Goal: Information Seeking & Learning: Learn about a topic

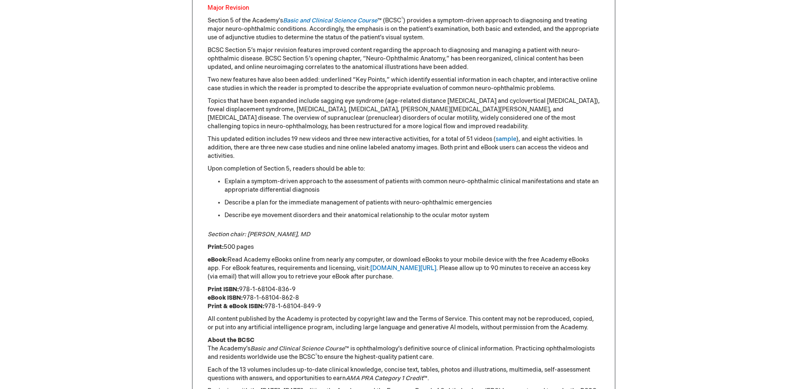
scroll to position [339, 0]
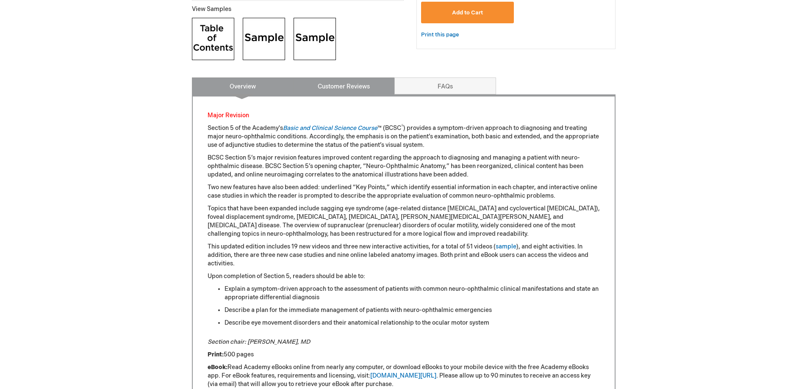
click at [352, 89] on link "Customer Reviews" at bounding box center [344, 86] width 102 height 17
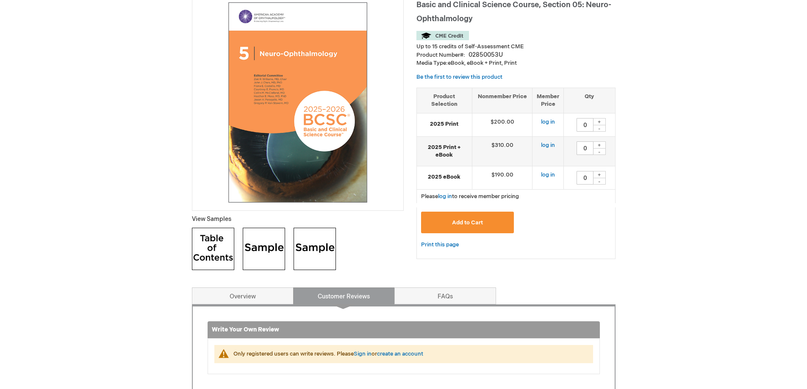
scroll to position [127, 0]
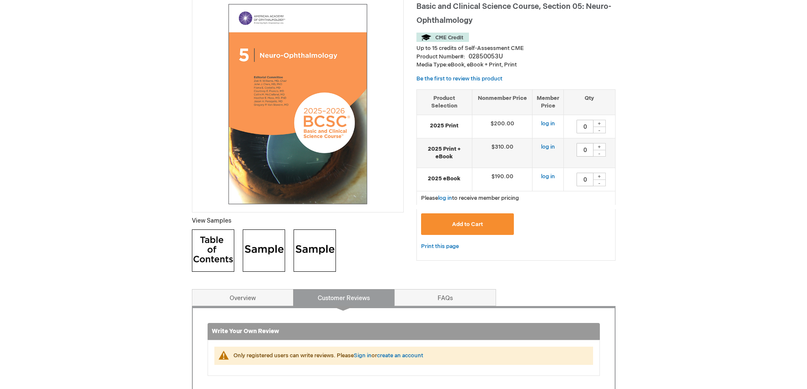
click at [267, 254] on img at bounding box center [264, 251] width 42 height 42
click at [306, 240] on img at bounding box center [315, 251] width 42 height 42
click at [228, 250] on img at bounding box center [213, 251] width 42 height 42
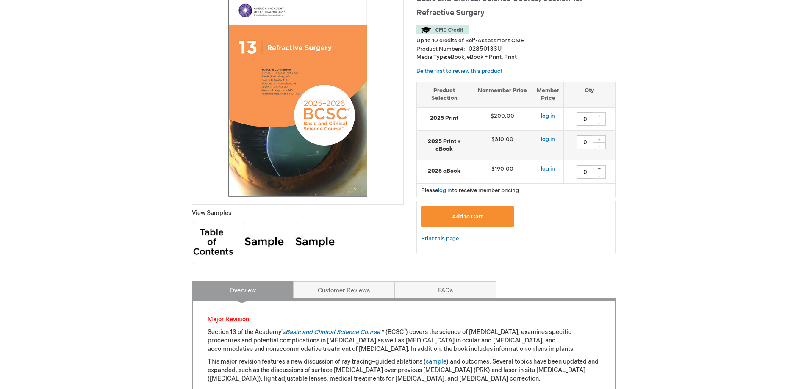
scroll to position [170, 0]
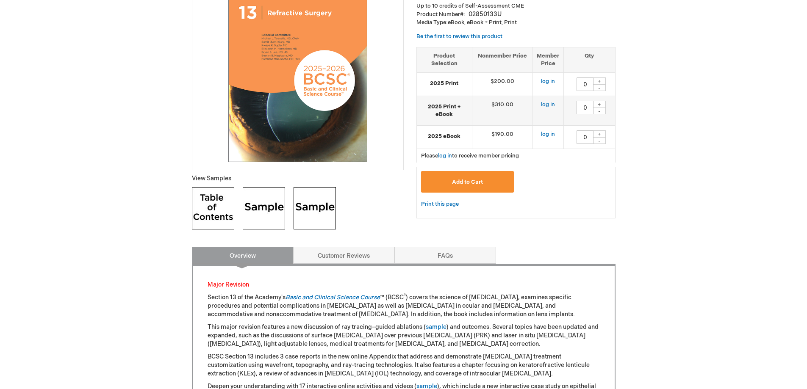
click at [217, 211] on img at bounding box center [213, 208] width 42 height 42
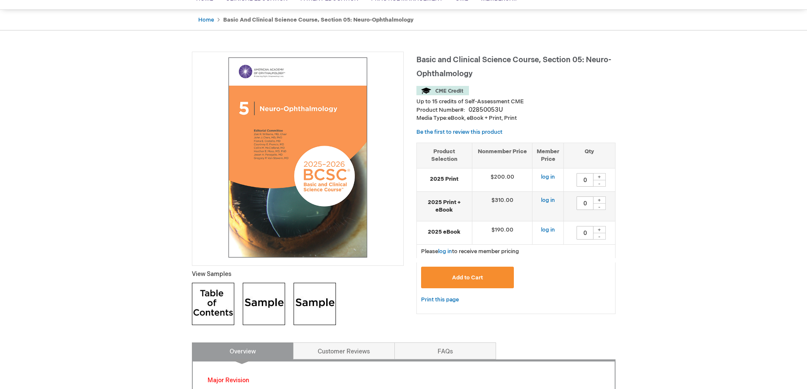
scroll to position [297, 0]
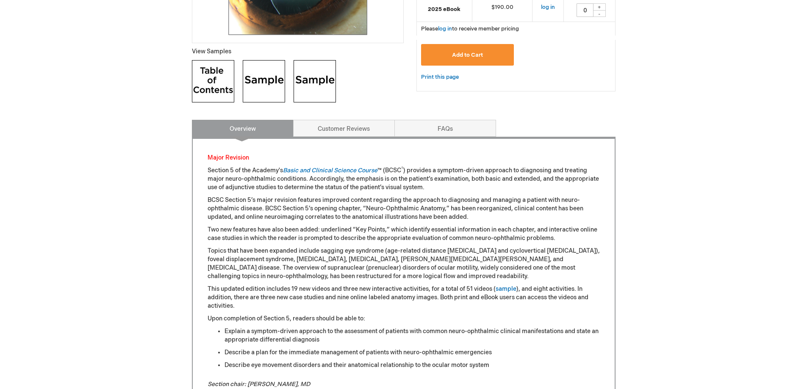
click at [208, 91] on img at bounding box center [213, 81] width 42 height 42
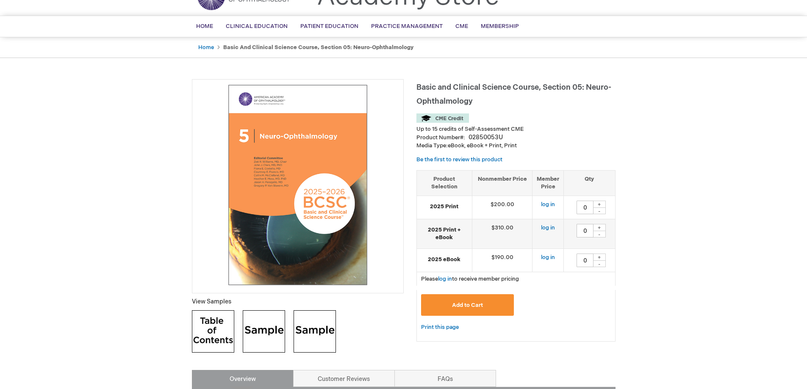
scroll to position [0, 0]
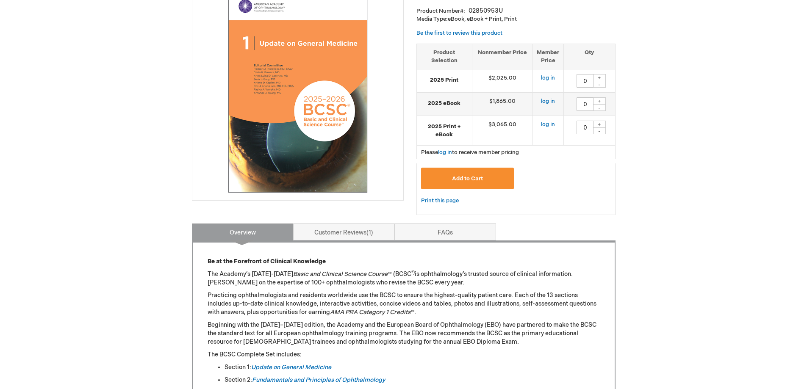
scroll to position [127, 0]
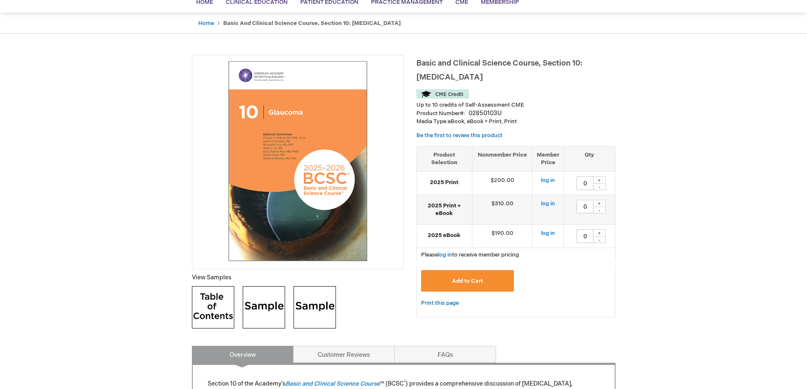
scroll to position [254, 0]
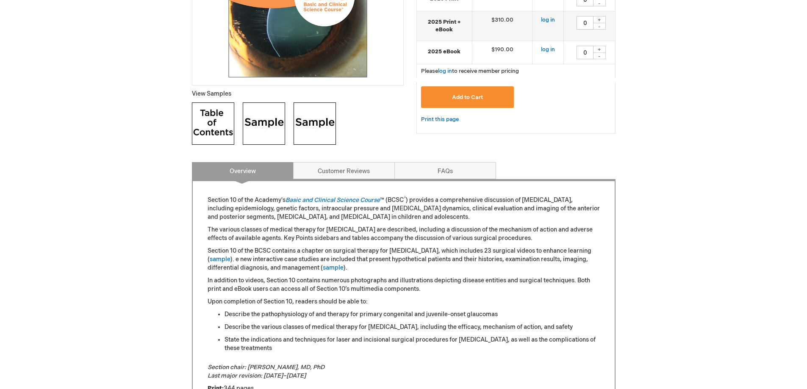
click at [211, 117] on img at bounding box center [213, 124] width 42 height 42
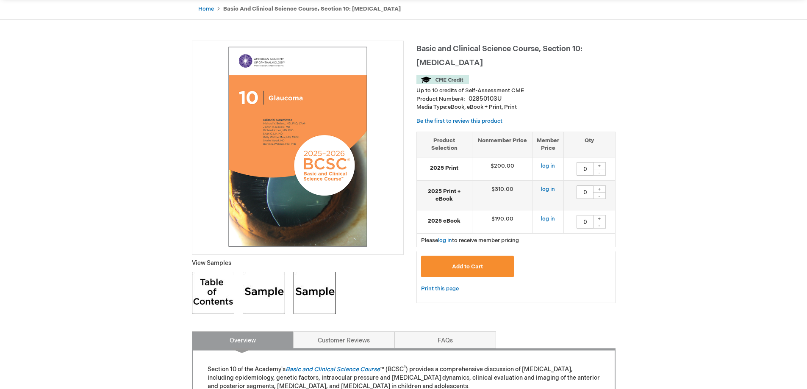
scroll to position [0, 0]
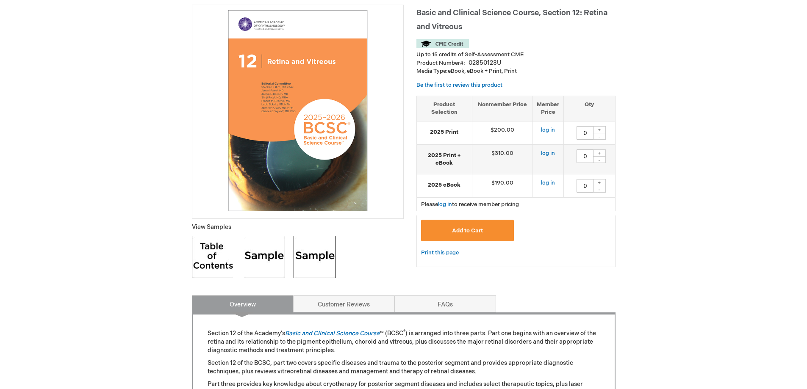
scroll to position [127, 0]
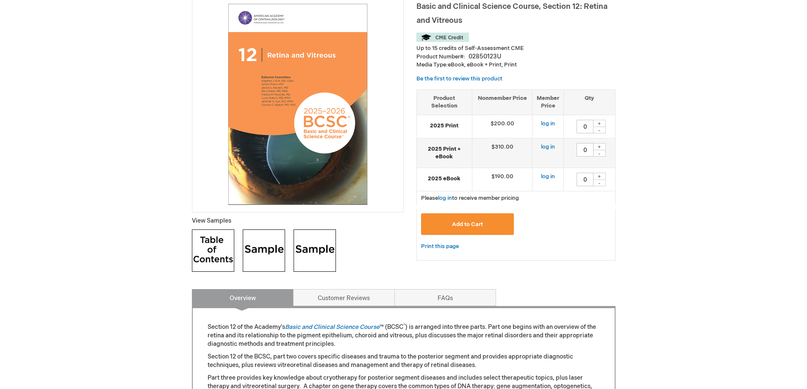
click at [226, 247] on img at bounding box center [213, 251] width 42 height 42
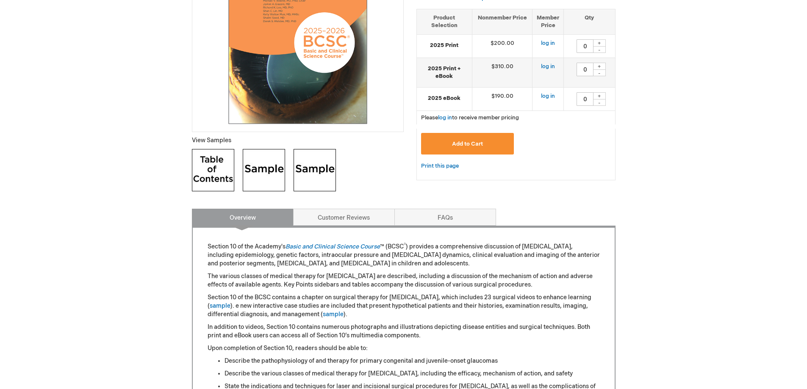
scroll to position [254, 0]
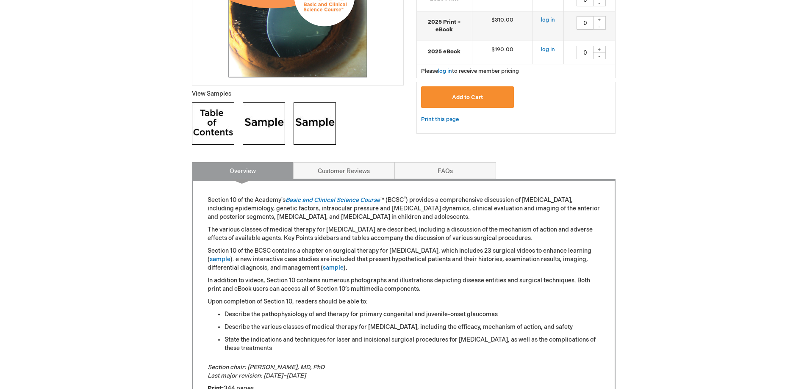
click at [217, 122] on img at bounding box center [213, 124] width 42 height 42
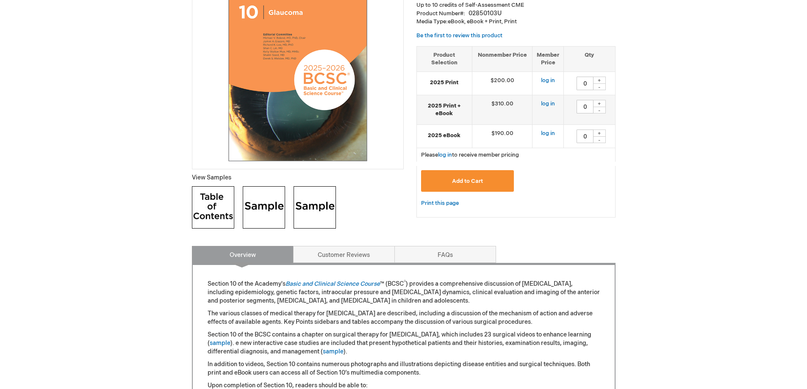
scroll to position [42, 0]
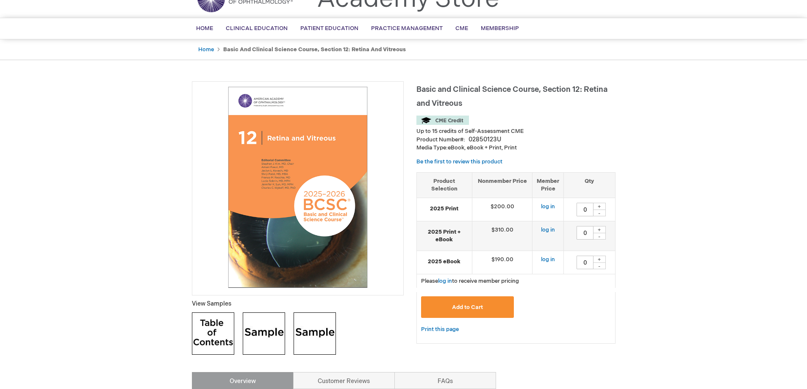
scroll to position [127, 0]
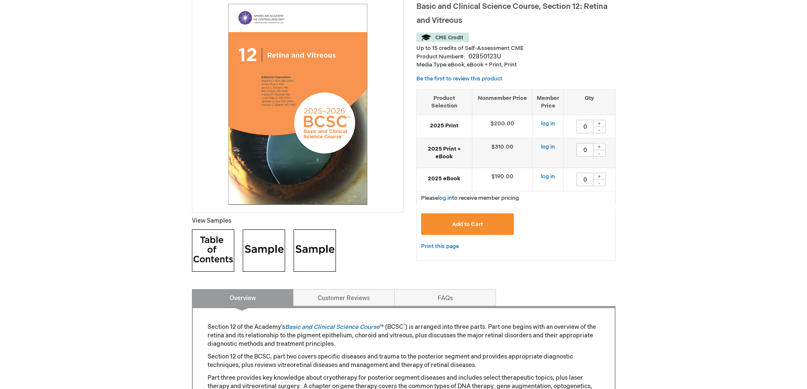
click at [217, 250] on img at bounding box center [213, 251] width 42 height 42
